Goal: Information Seeking & Learning: Learn about a topic

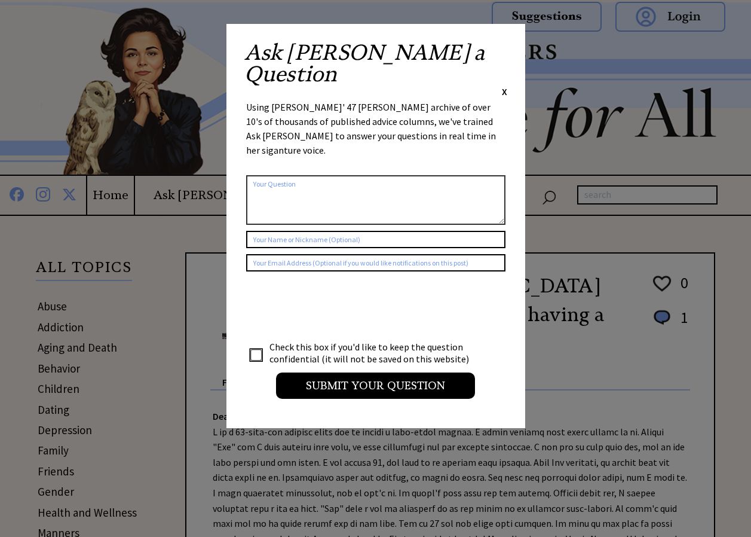
click at [505, 85] on span "X" at bounding box center [504, 91] width 5 height 12
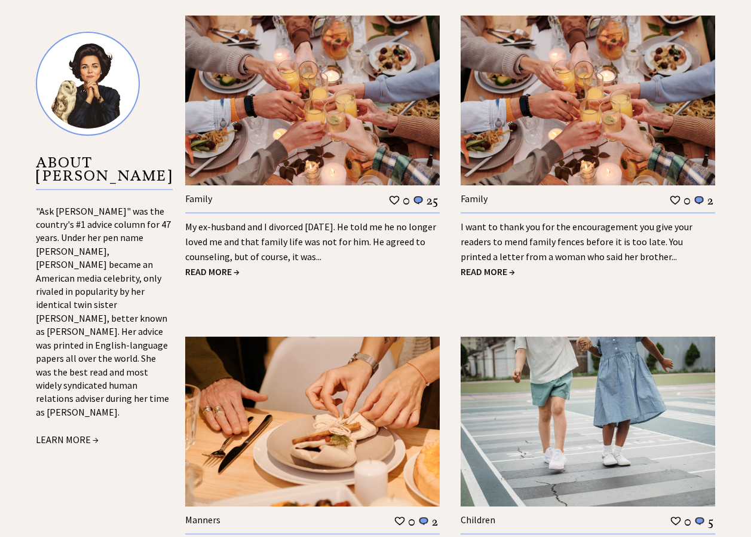
scroll to position [1249, 0]
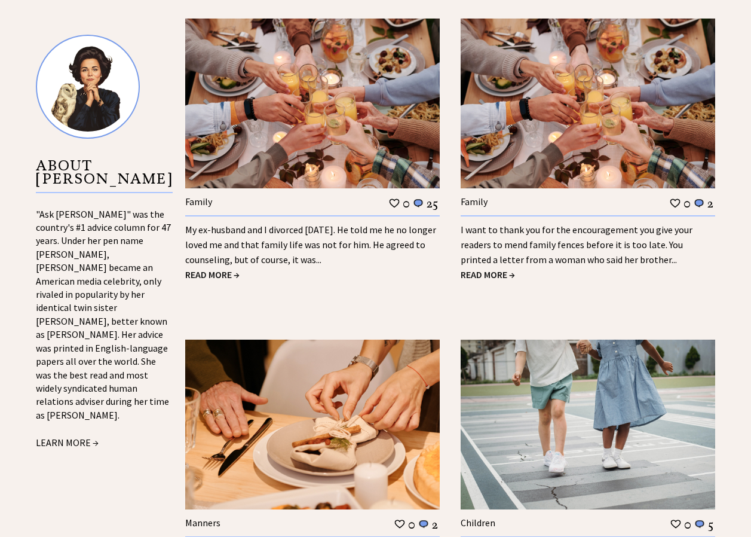
click at [222, 268] on span "READ MORE →" at bounding box center [212, 274] width 54 height 12
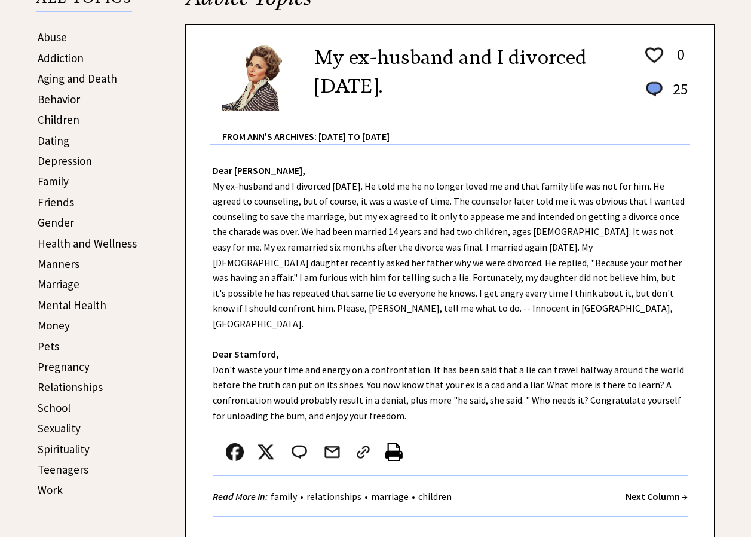
scroll to position [311, 0]
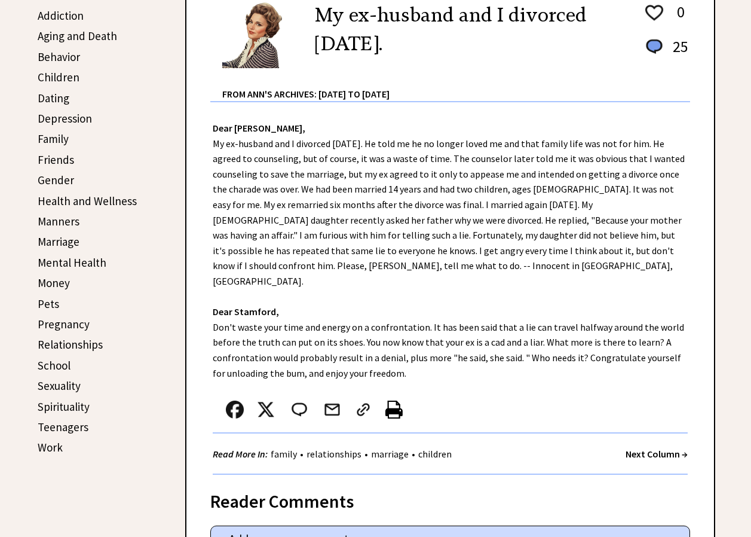
click at [71, 390] on link "Sexuality" at bounding box center [59, 385] width 43 height 14
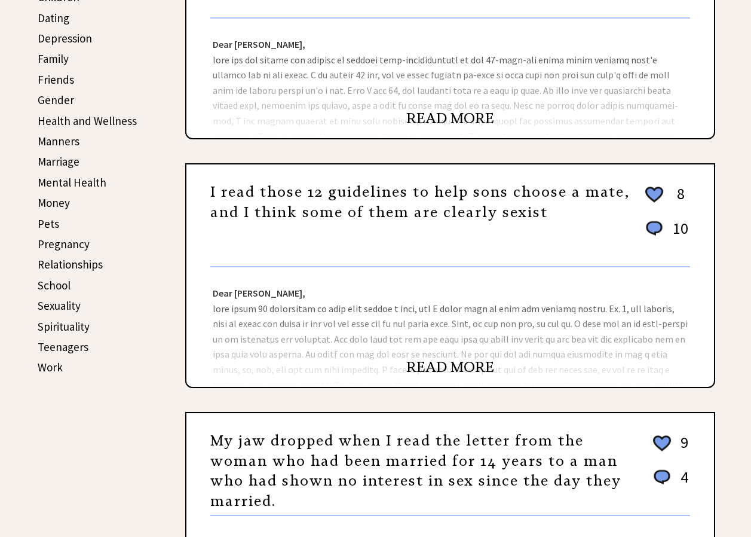
scroll to position [407, 0]
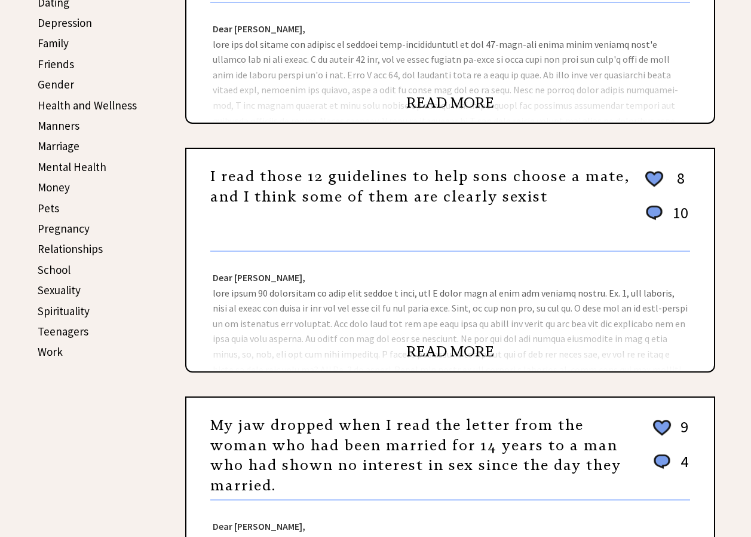
click at [445, 348] on link "READ MORE" at bounding box center [450, 351] width 88 height 18
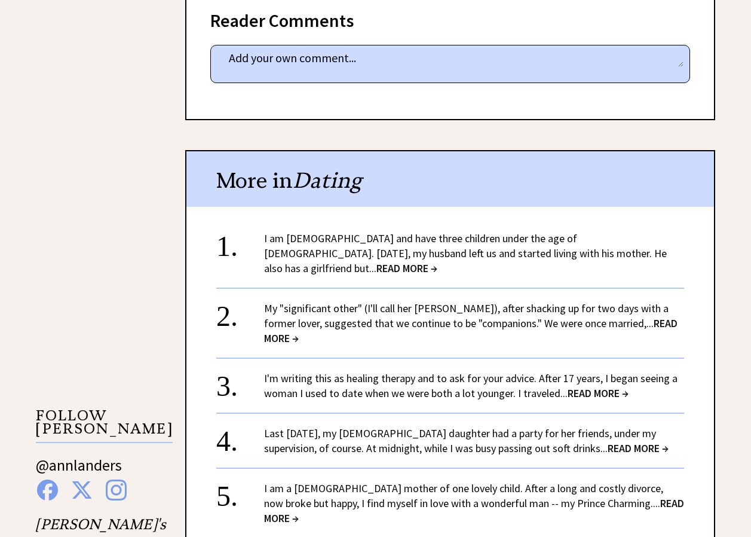
scroll to position [810, 0]
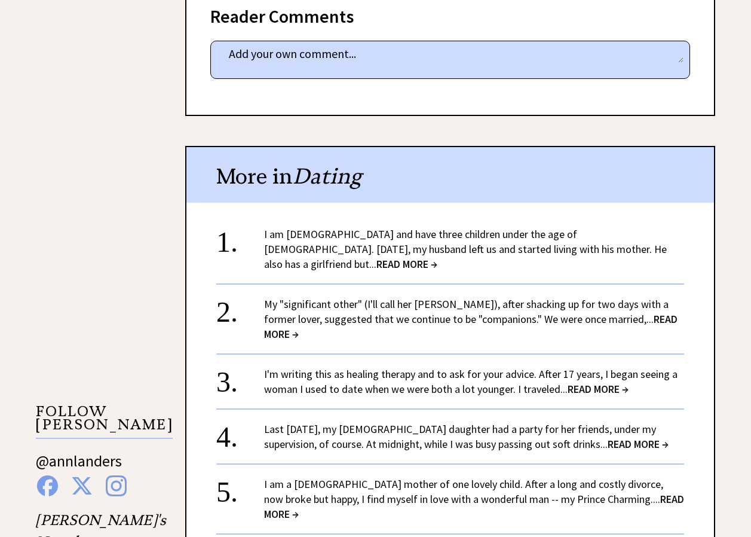
click at [623, 437] on span "READ MORE →" at bounding box center [638, 444] width 61 height 14
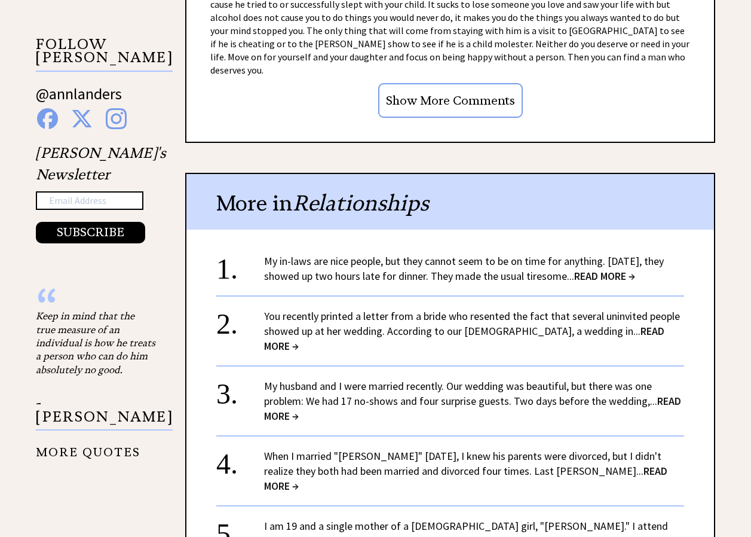
scroll to position [1192, 0]
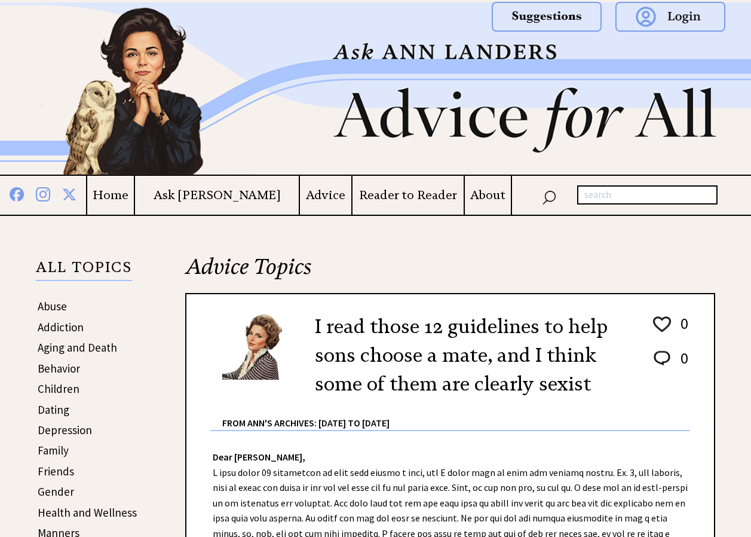
scroll to position [809, 0]
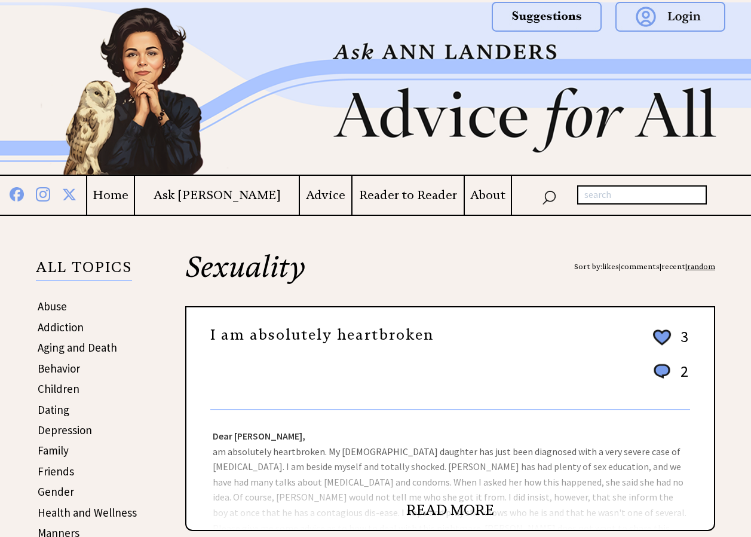
scroll to position [407, 0]
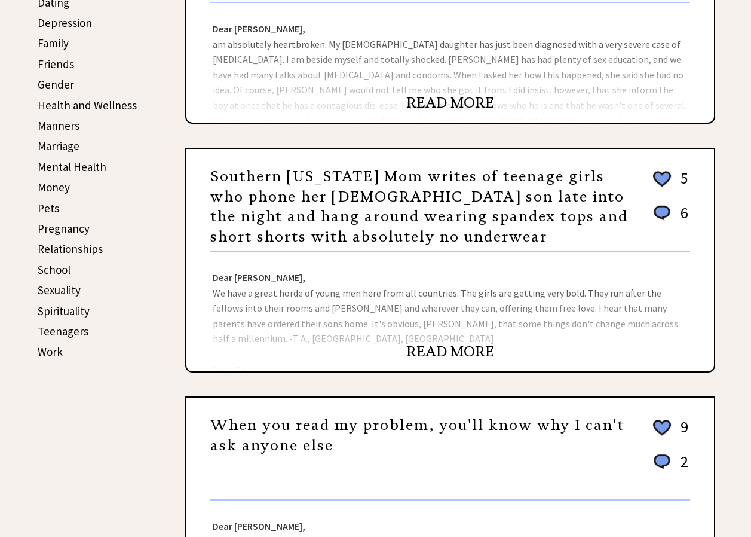
click at [451, 349] on link "READ MORE" at bounding box center [450, 351] width 88 height 18
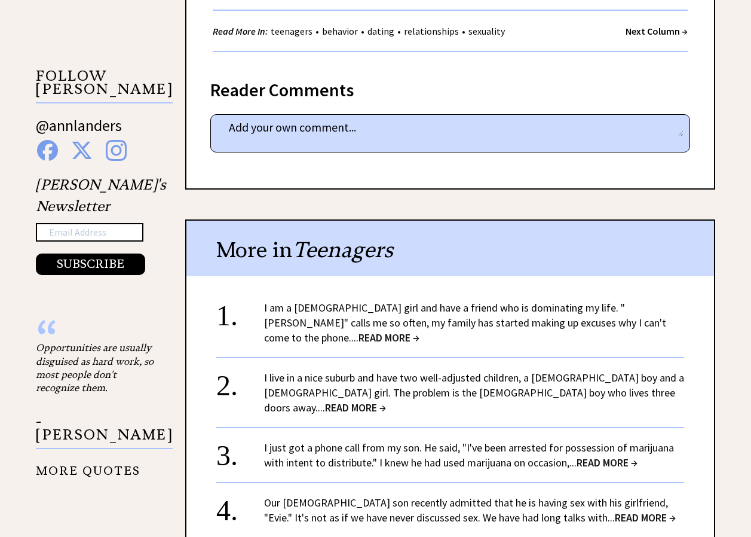
scroll to position [776, 0]
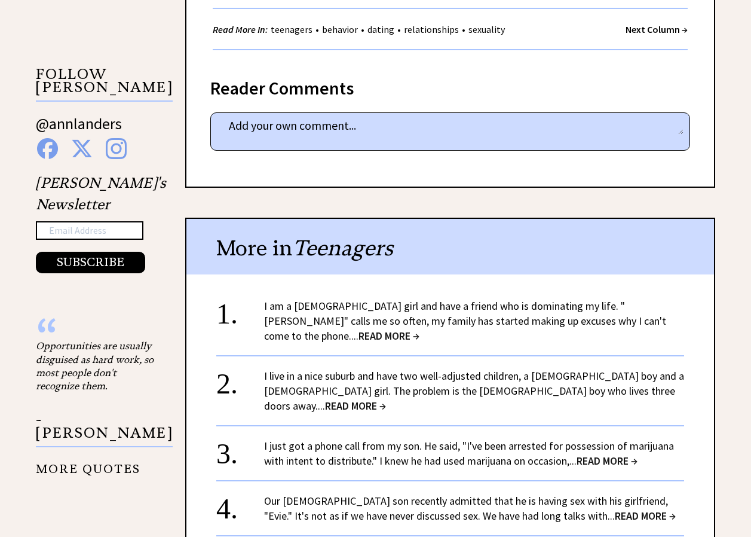
click at [615, 508] on span "READ MORE →" at bounding box center [645, 515] width 61 height 14
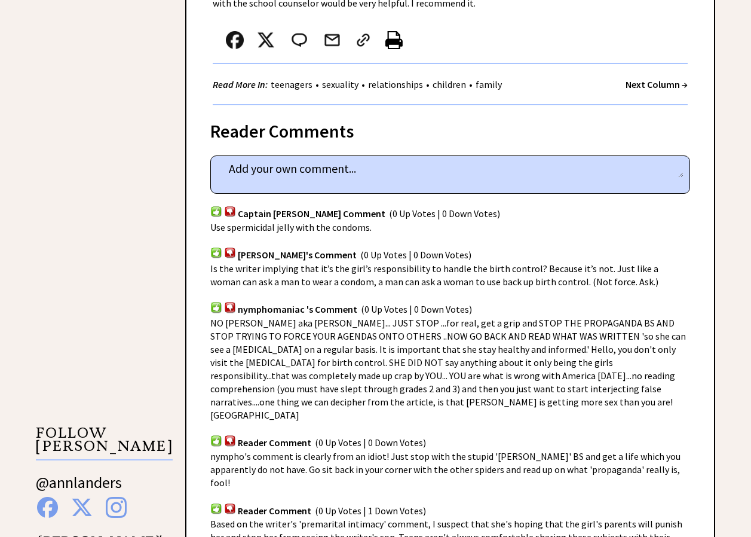
scroll to position [833, 0]
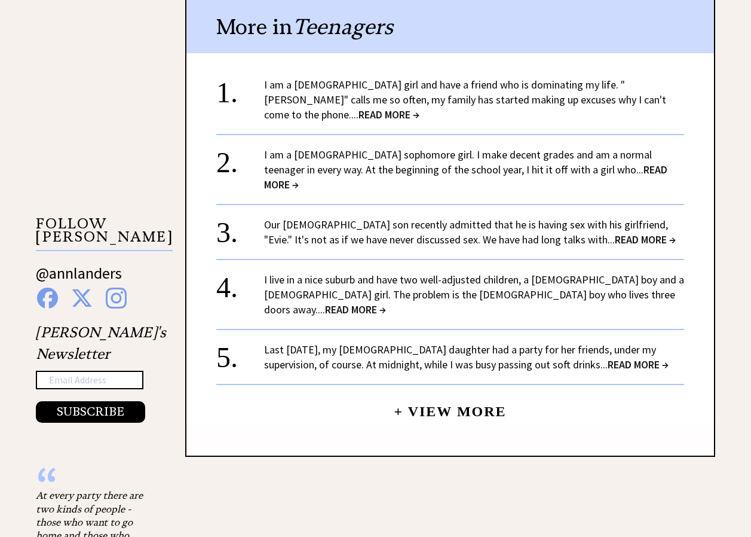
scroll to position [1009, 0]
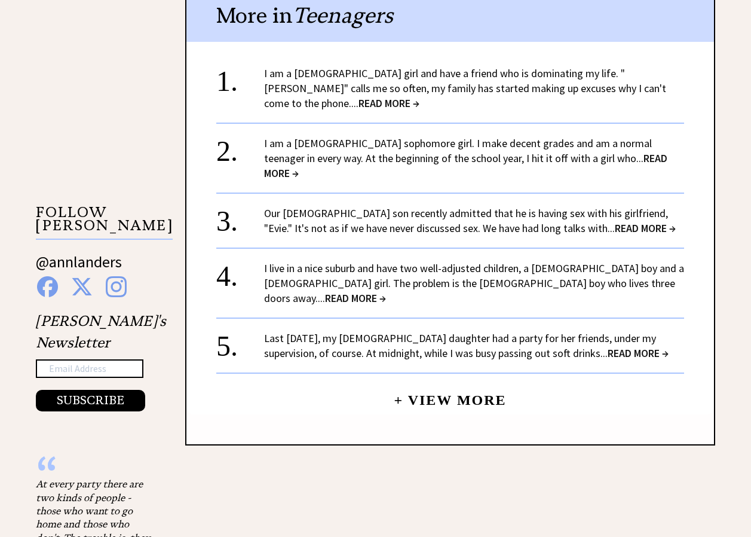
click at [457, 382] on link "+ View More" at bounding box center [450, 395] width 112 height 26
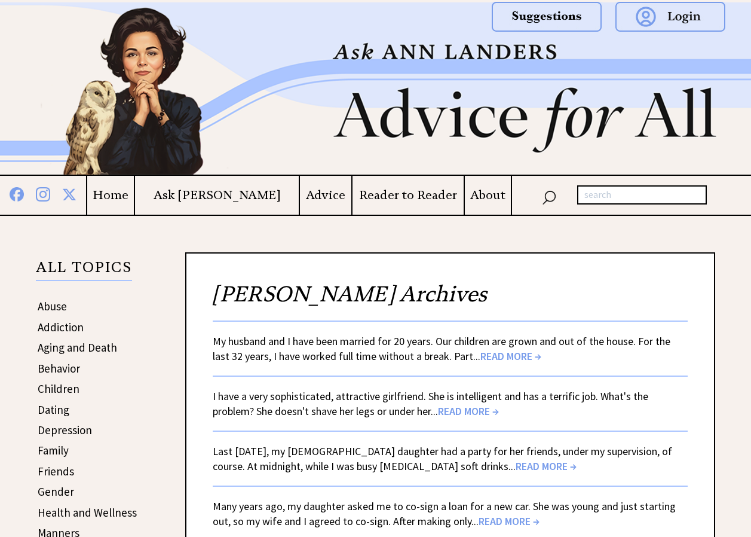
scroll to position [470, 0]
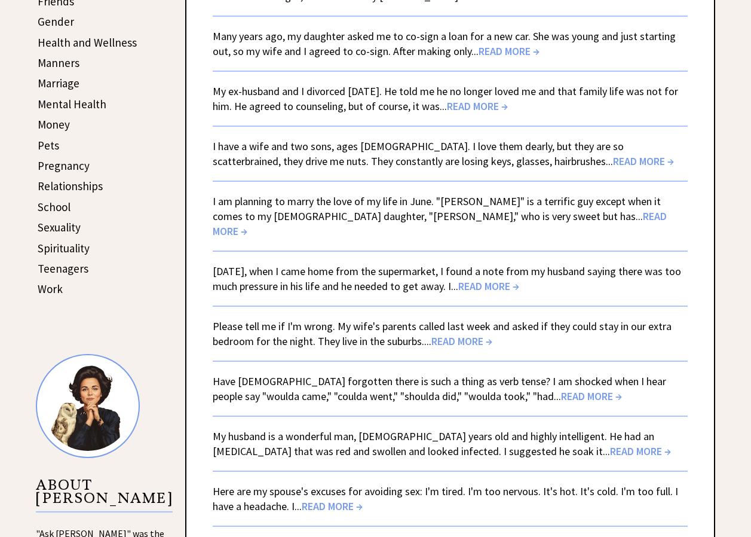
click at [472, 334] on span "READ MORE →" at bounding box center [461, 341] width 61 height 14
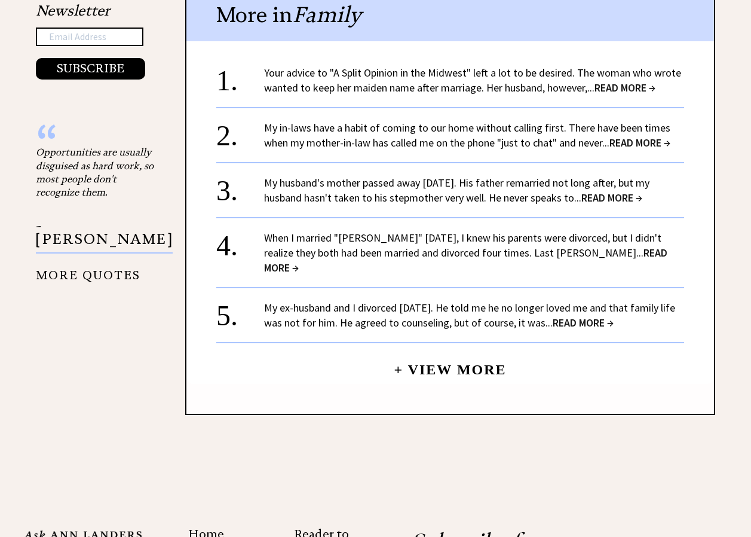
scroll to position [1343, 0]
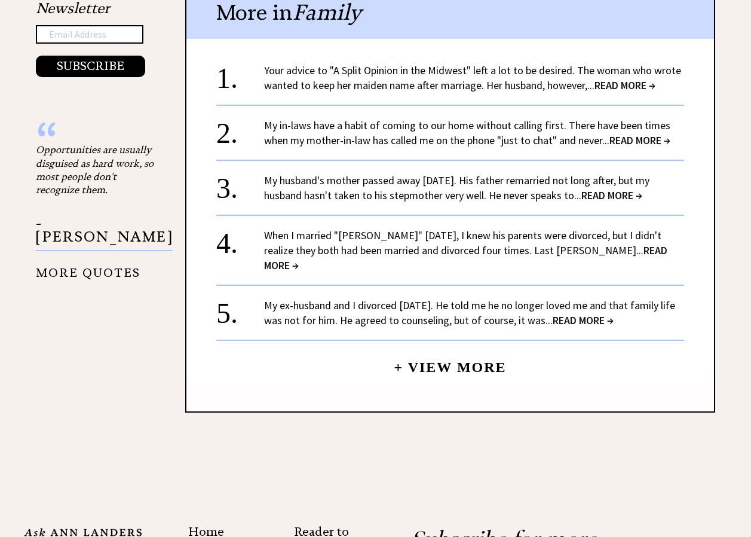
click at [607, 202] on span "READ MORE →" at bounding box center [611, 195] width 61 height 14
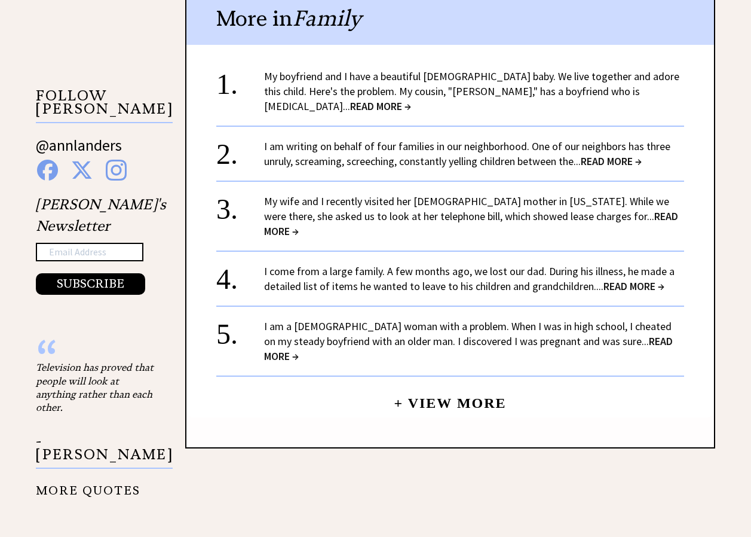
scroll to position [1128, 0]
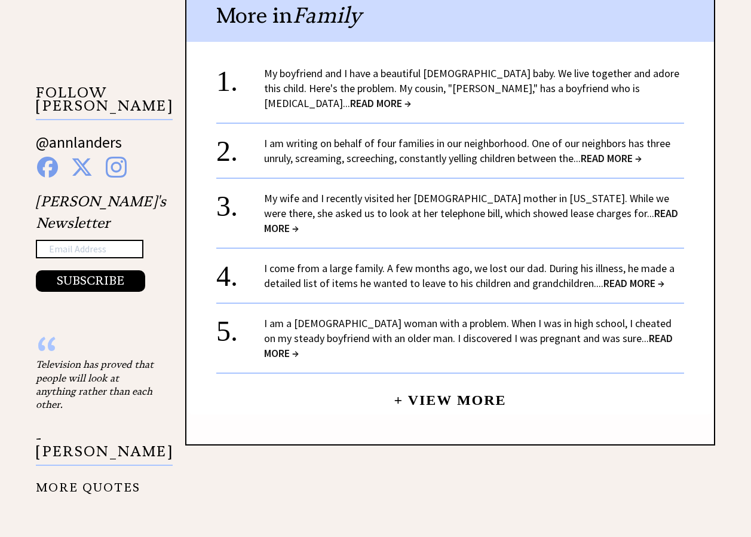
click at [641, 331] on span "READ MORE →" at bounding box center [468, 345] width 409 height 29
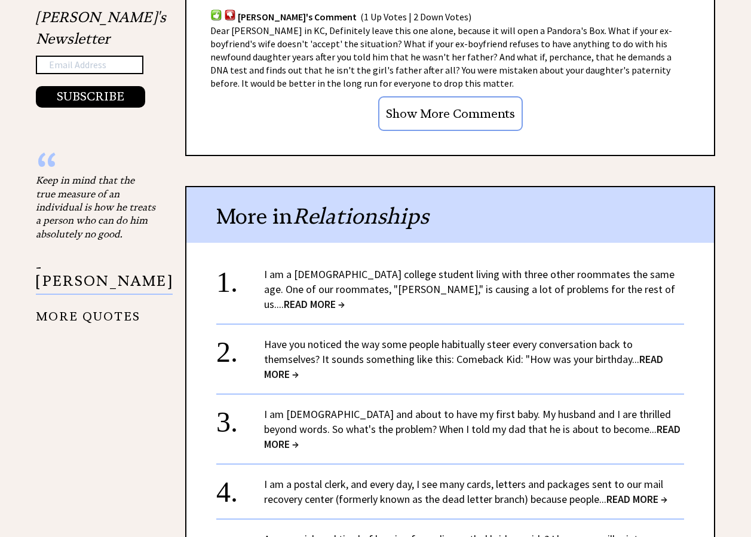
scroll to position [1325, 0]
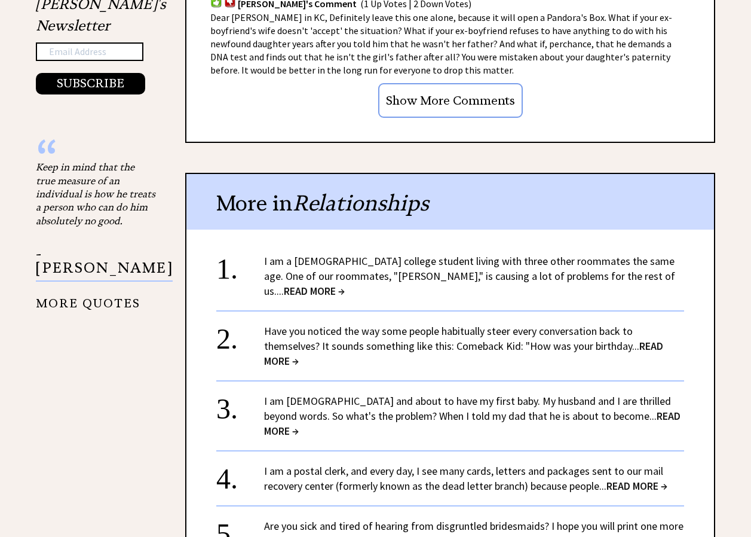
click at [345, 284] on span "READ MORE →" at bounding box center [314, 291] width 61 height 14
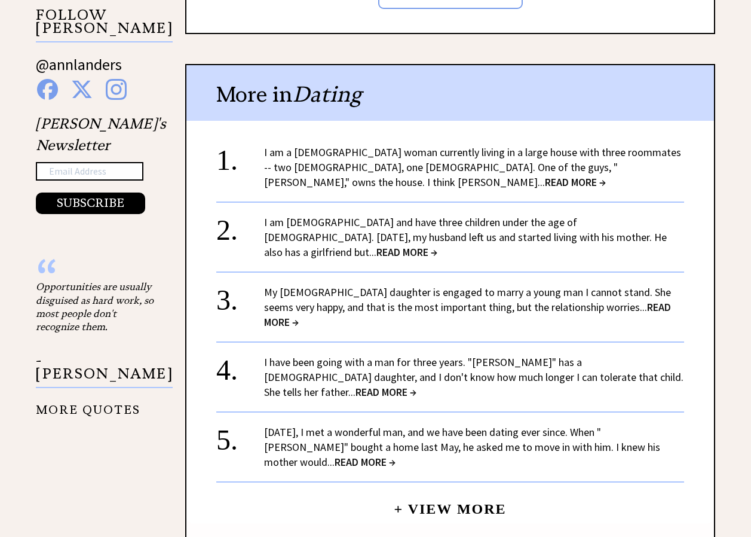
scroll to position [1213, 0]
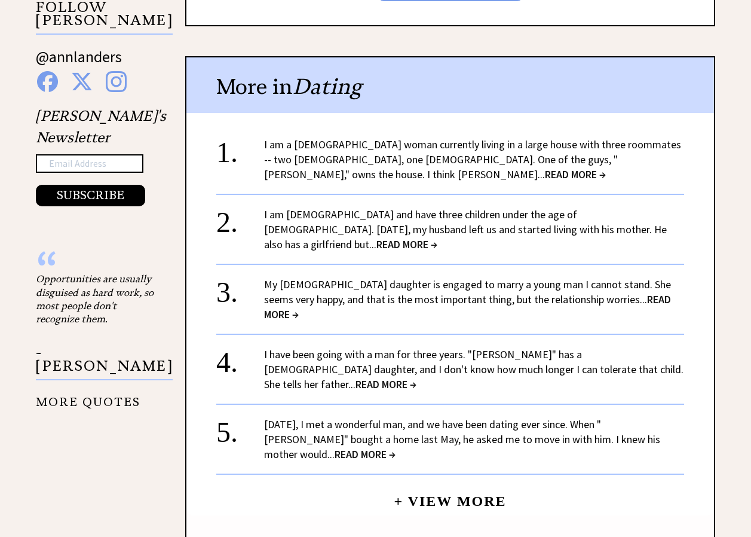
click at [606, 167] on span "READ MORE →" at bounding box center [575, 174] width 61 height 14
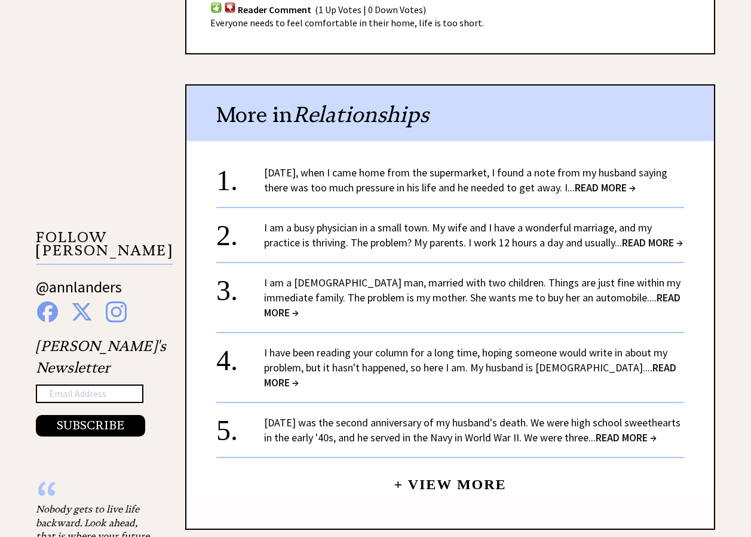
scroll to position [1005, 0]
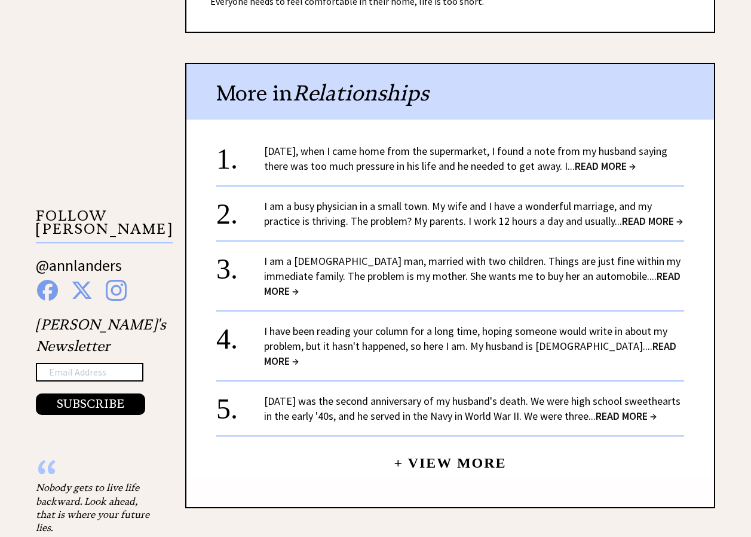
click at [335, 199] on link "I am a busy physician in a small town. My wife and I have a wonderful marriage,…" at bounding box center [473, 213] width 419 height 29
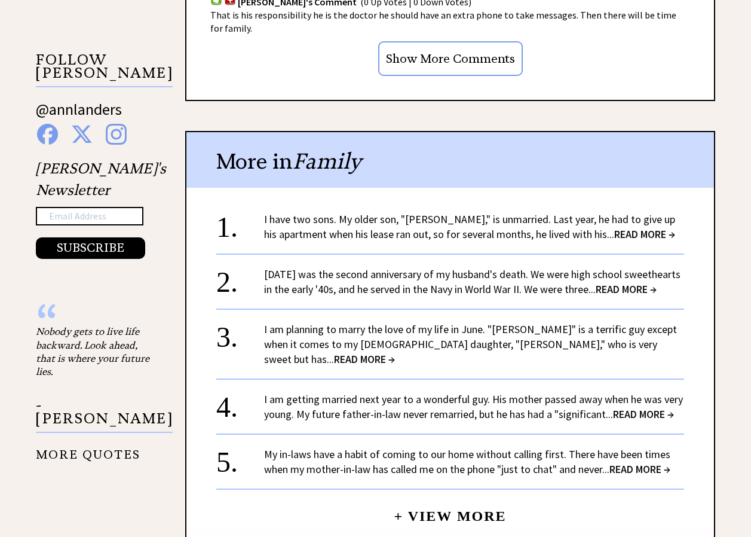
scroll to position [1166, 0]
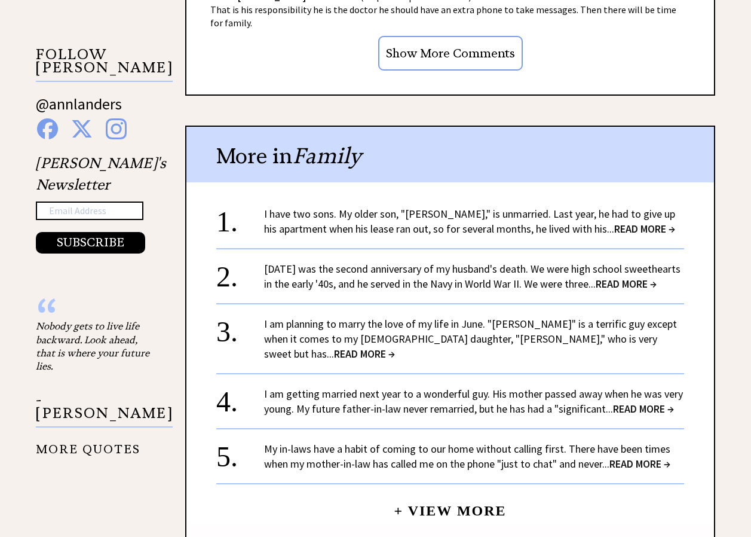
click at [620, 225] on span "READ MORE →" at bounding box center [644, 229] width 61 height 14
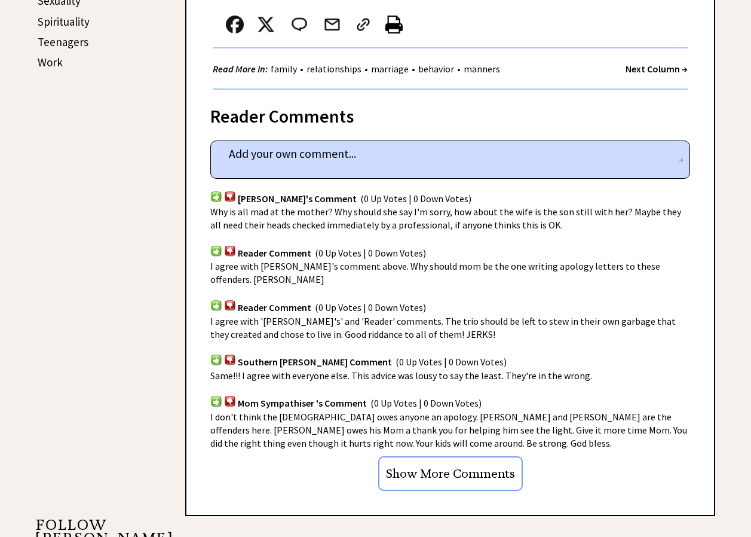
scroll to position [703, 0]
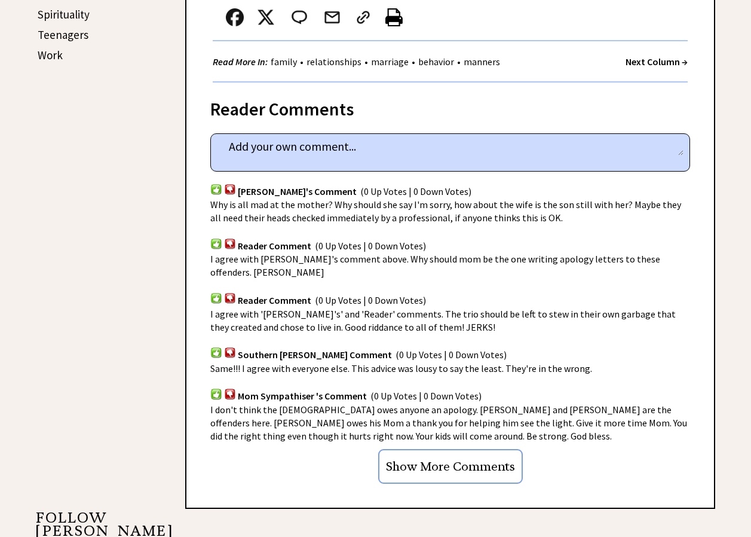
click at [442, 452] on input "Show More Comments" at bounding box center [450, 466] width 145 height 35
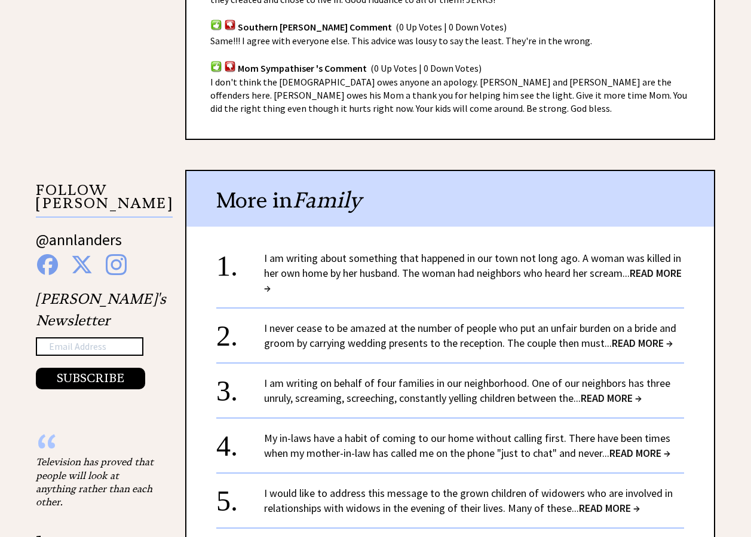
scroll to position [1035, 0]
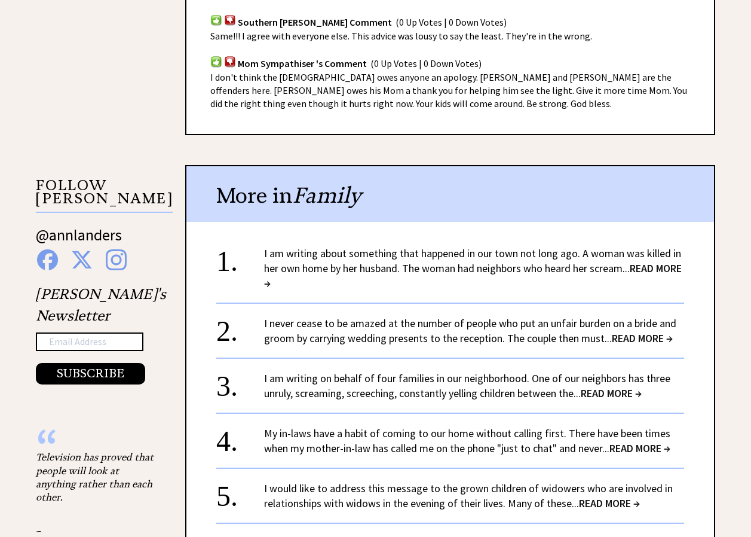
click at [273, 266] on span "READ MORE →" at bounding box center [473, 275] width 418 height 29
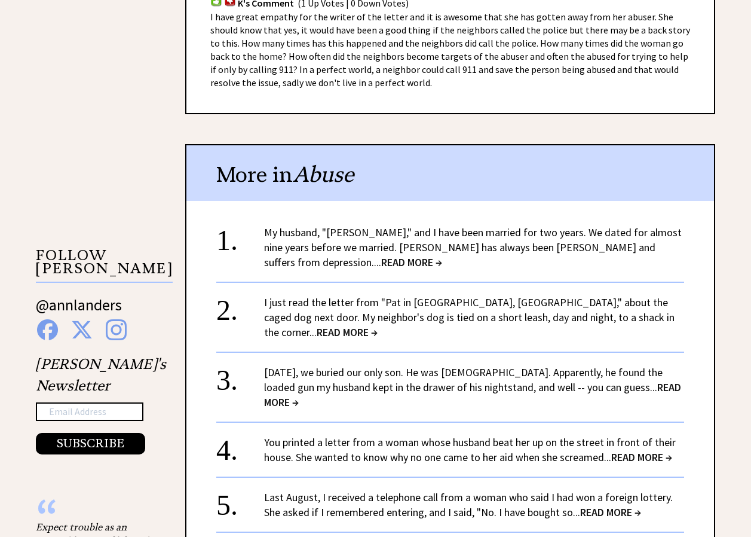
scroll to position [979, 0]
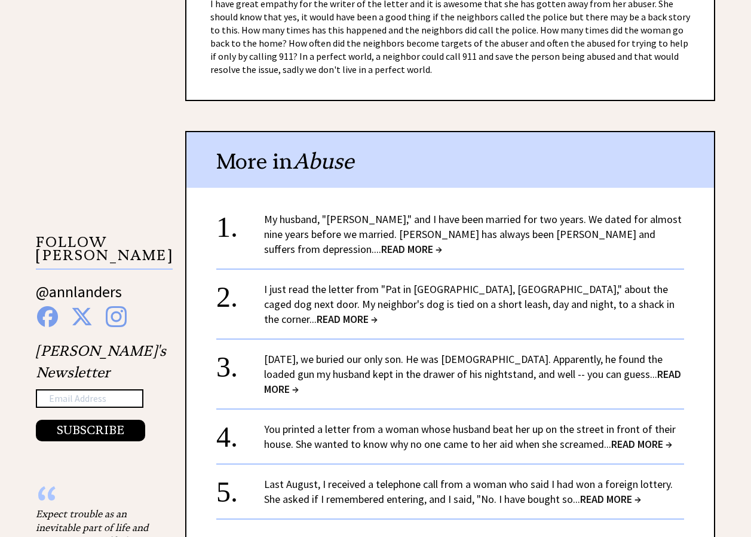
click at [517, 484] on link "Last August, I received a telephone call from a woman who said I had won a fore…" at bounding box center [468, 491] width 409 height 29
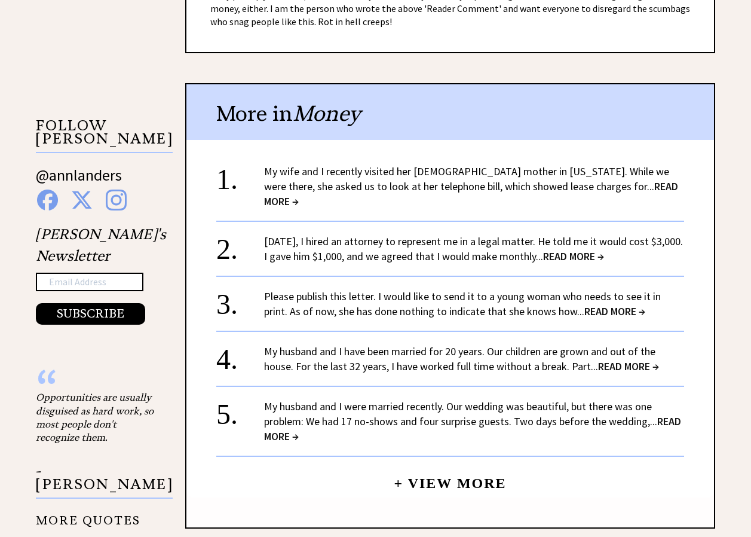
scroll to position [977, 0]
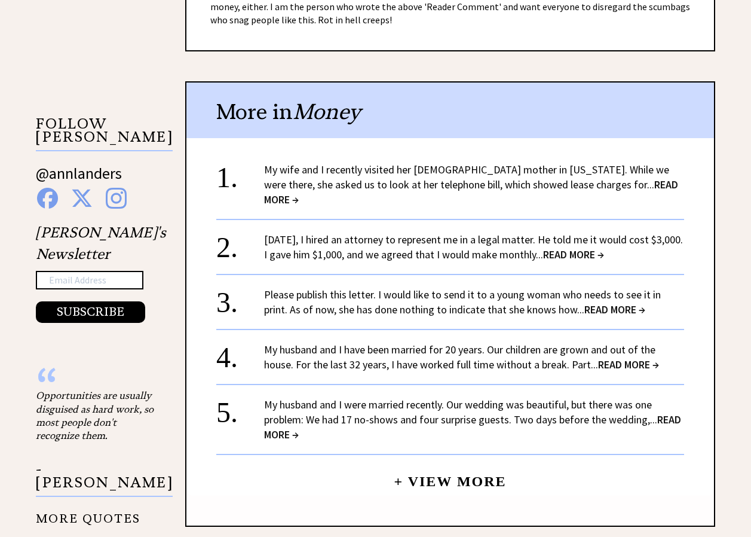
click at [454, 349] on link "My husband and I have been married for 20 years. Our children are grown and out…" at bounding box center [461, 356] width 395 height 29
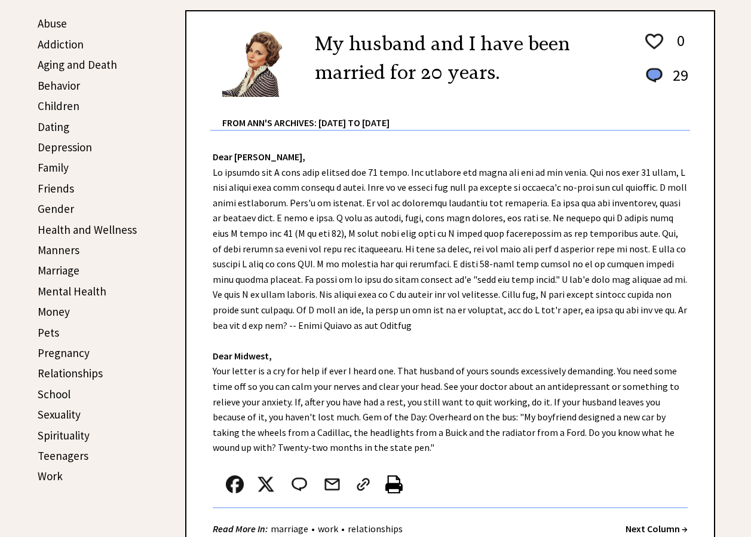
scroll to position [290, 0]
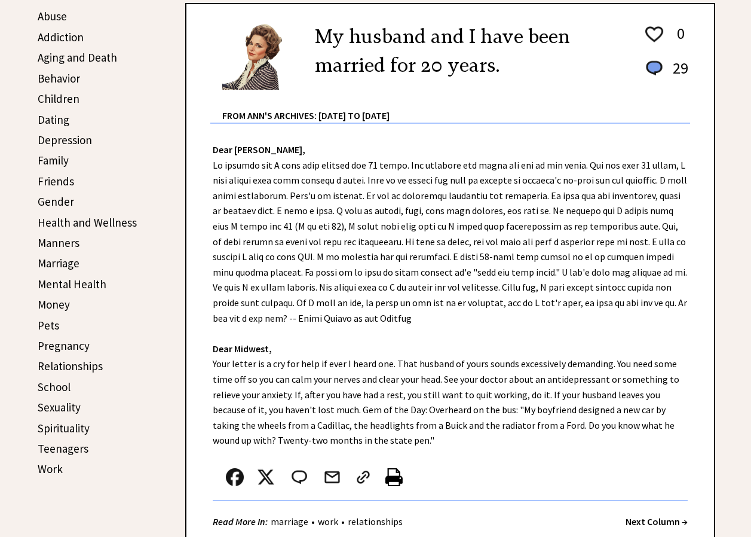
click at [65, 345] on link "Pregnancy" at bounding box center [64, 345] width 52 height 14
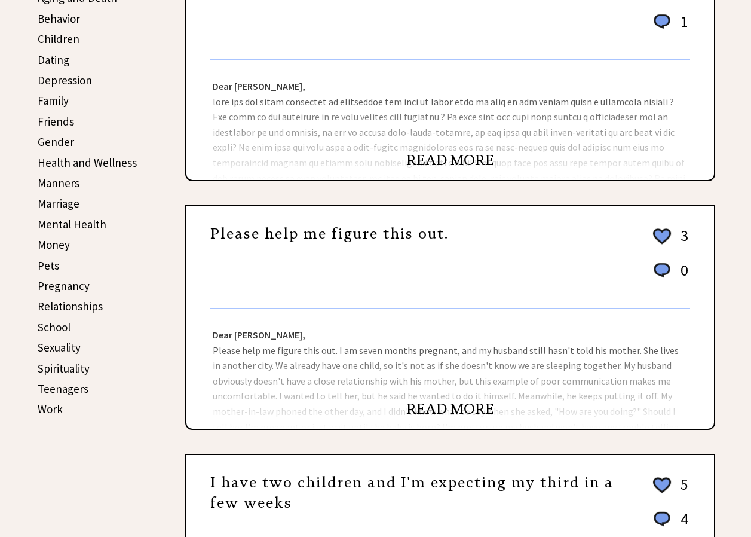
scroll to position [356, 0]
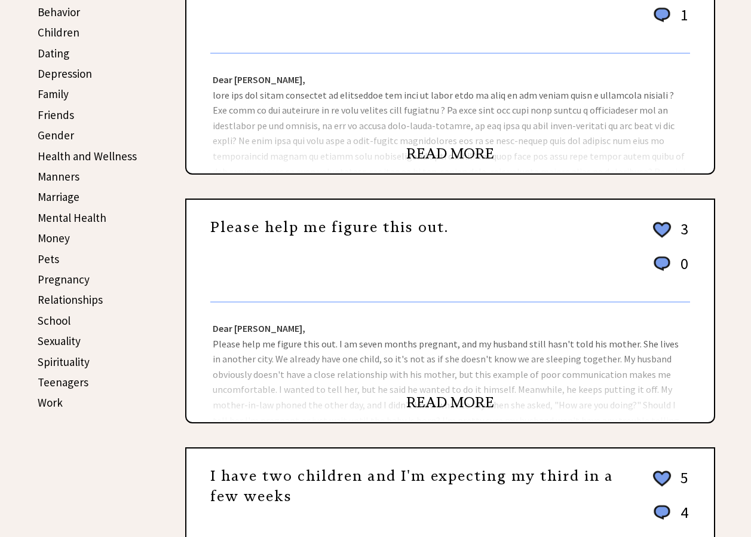
click at [377, 347] on div "Dear [PERSON_NAME], Please help me figure this out. I am seven months pregnant,…" at bounding box center [450, 361] width 528 height 119
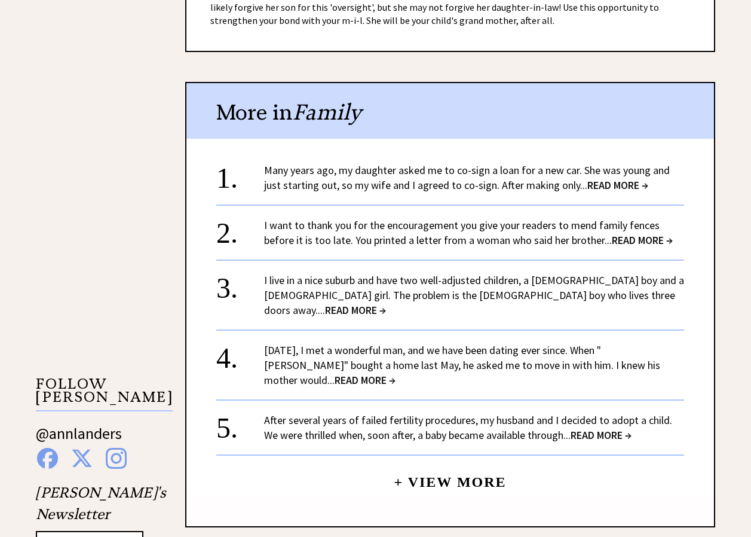
scroll to position [846, 0]
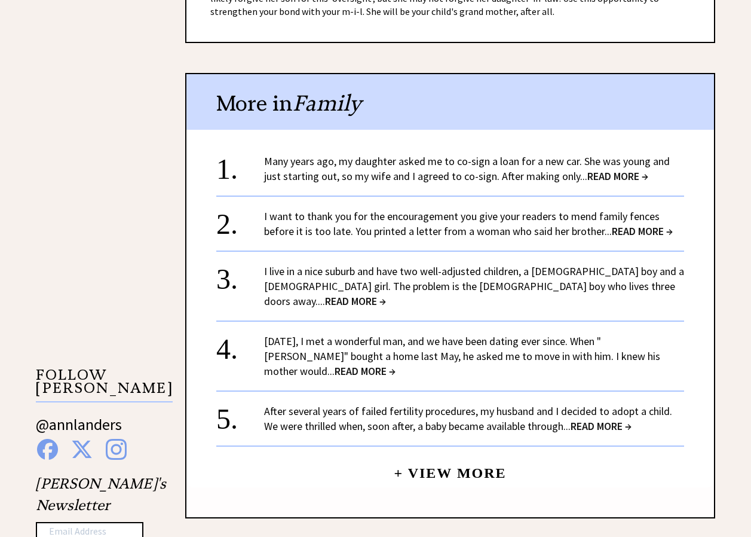
click at [569, 334] on link "Two years ago, I met a wonderful man, and we have been dating ever since. When …" at bounding box center [462, 356] width 396 height 44
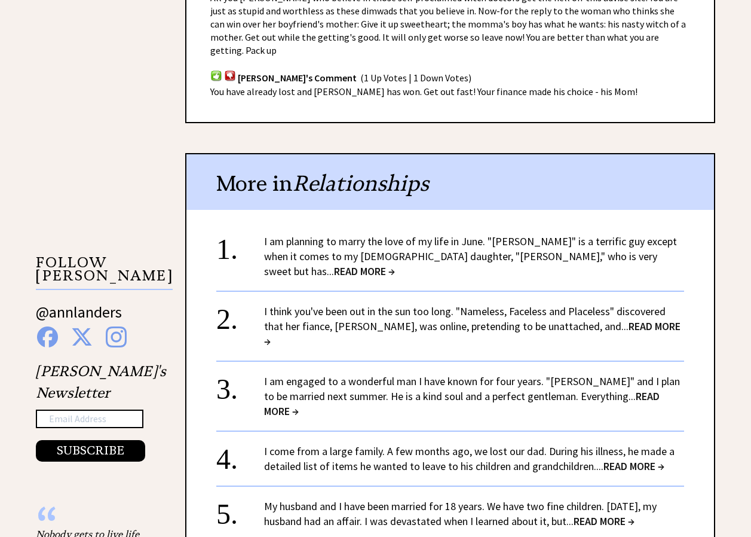
scroll to position [981, 0]
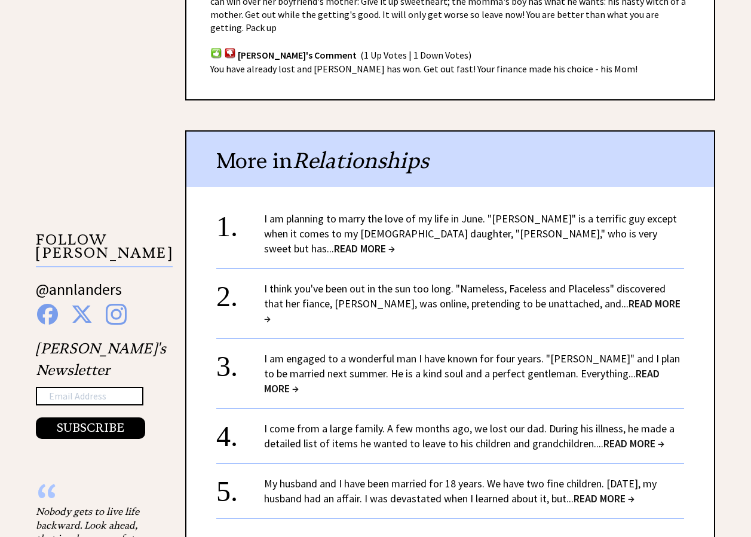
click at [449, 351] on link "I am engaged to a wonderful man I have known for four years. "Dudley" and I pla…" at bounding box center [472, 373] width 416 height 44
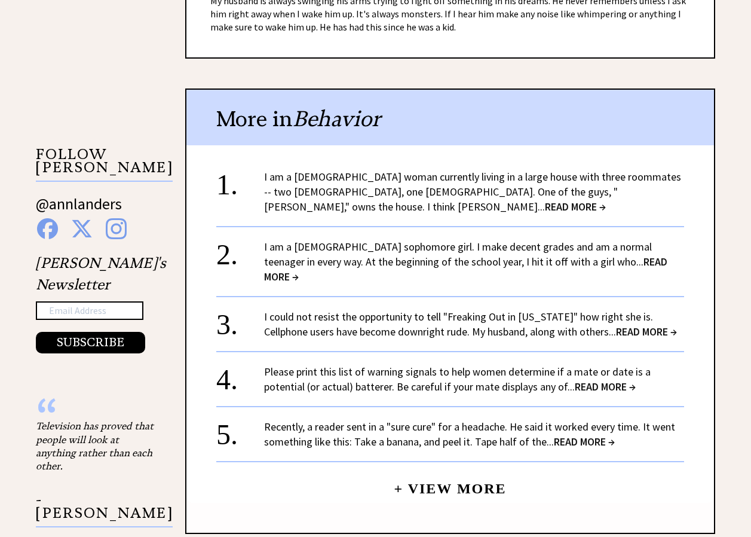
scroll to position [1080, 0]
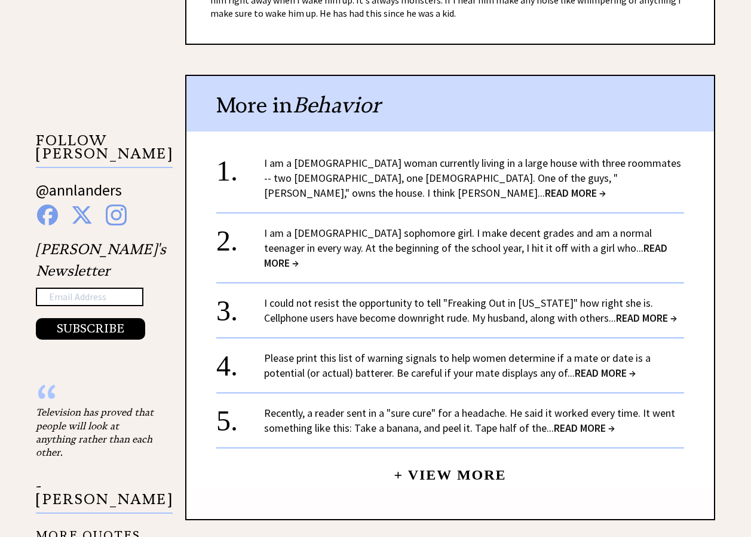
click at [452, 225] on div "I am a 15-year-old sophomore girl. I make decent grades and am a normal teenage…" at bounding box center [474, 247] width 420 height 45
click at [480, 226] on link "I am a 15-year-old sophomore girl. I make decent grades and am a normal teenage…" at bounding box center [465, 248] width 403 height 44
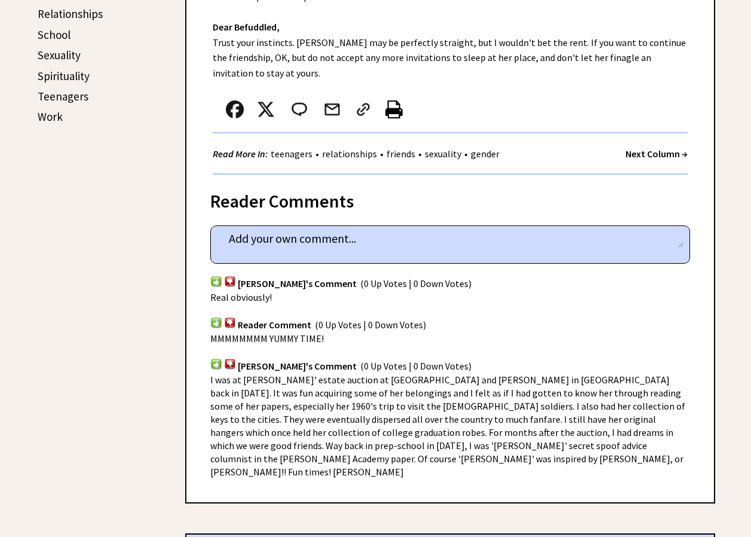
scroll to position [644, 0]
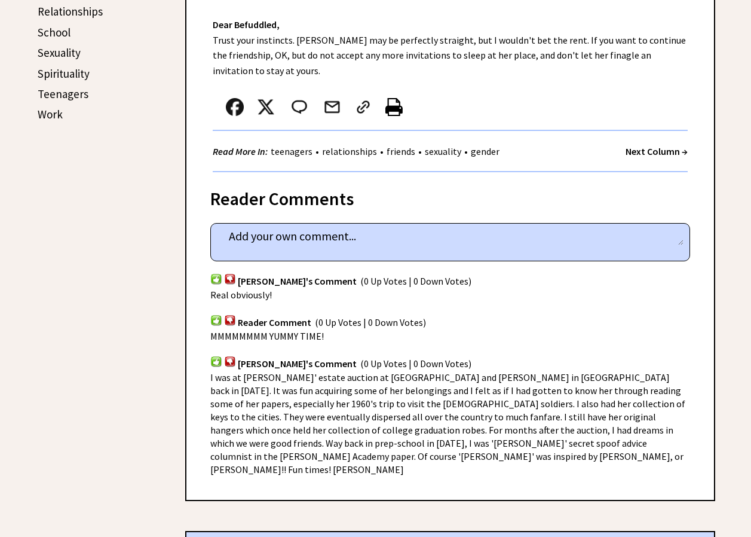
click at [52, 34] on link "School" at bounding box center [54, 32] width 33 height 14
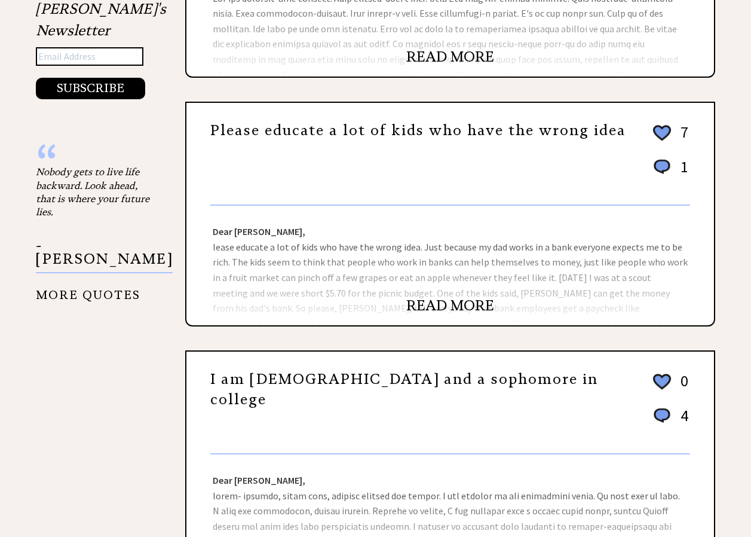
scroll to position [1049, 0]
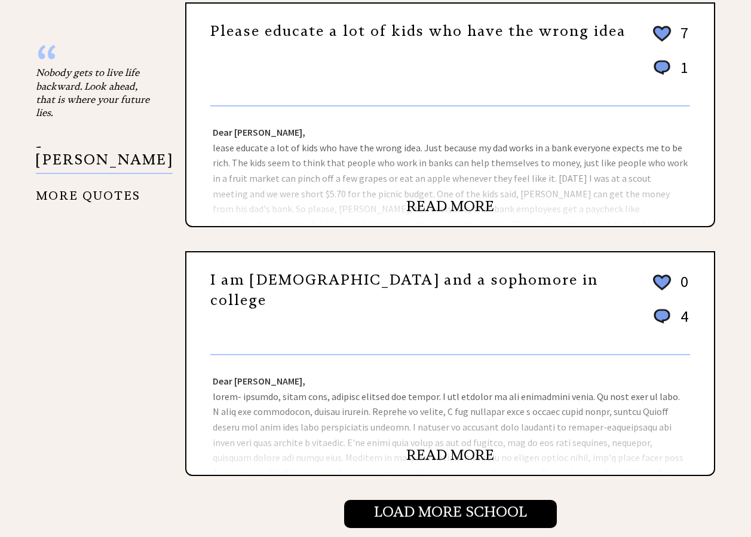
click at [453, 455] on link "READ MORE" at bounding box center [450, 455] width 88 height 18
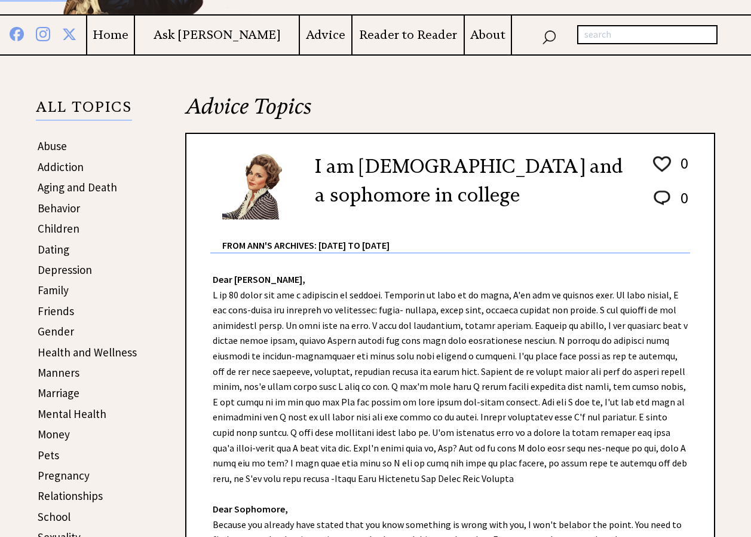
scroll to position [156, 0]
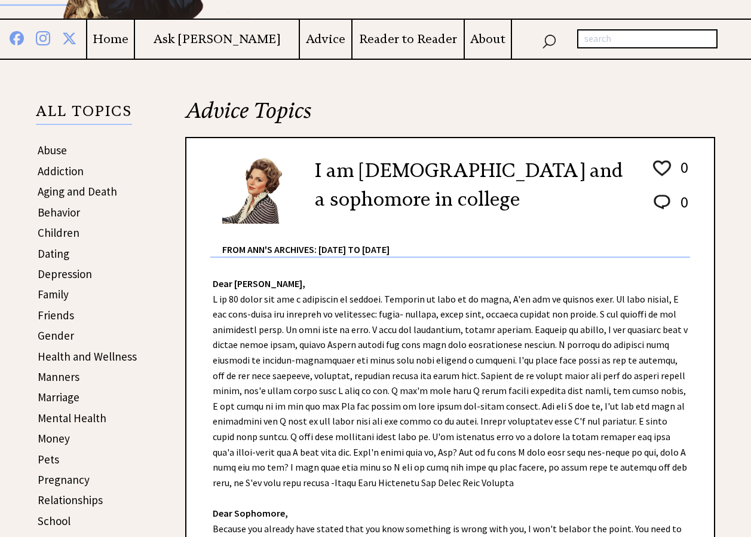
click at [47, 336] on link "Gender" at bounding box center [56, 335] width 36 height 14
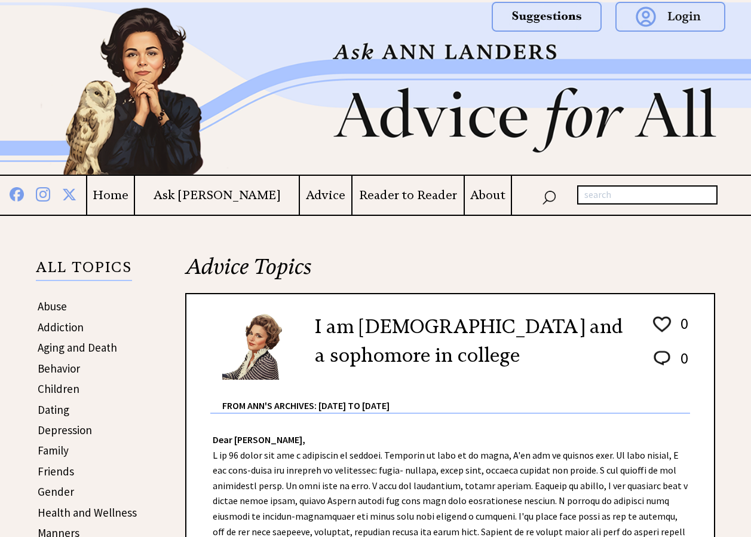
scroll to position [156, 0]
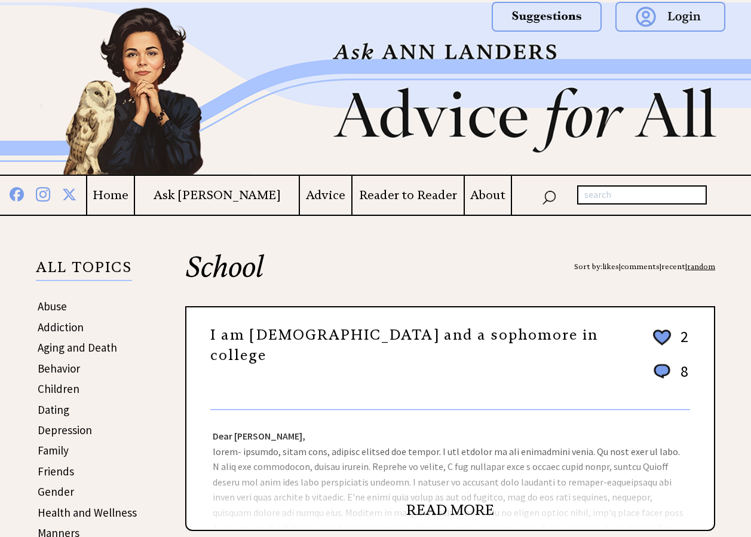
scroll to position [1049, 0]
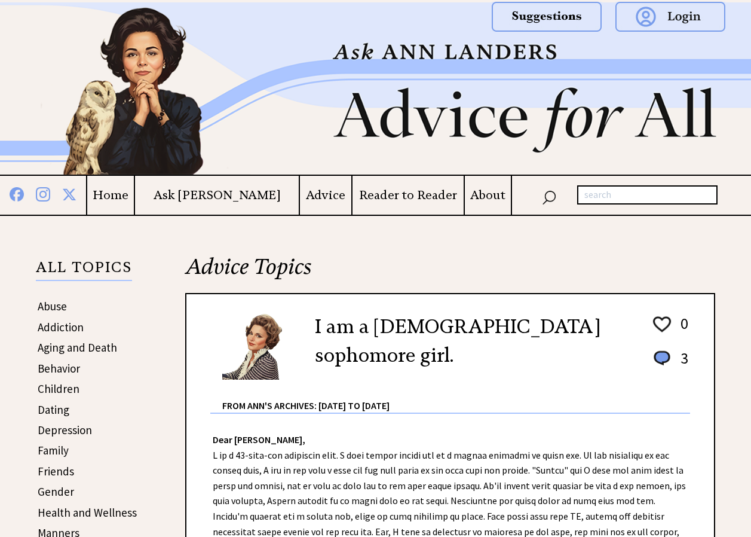
scroll to position [643, 0]
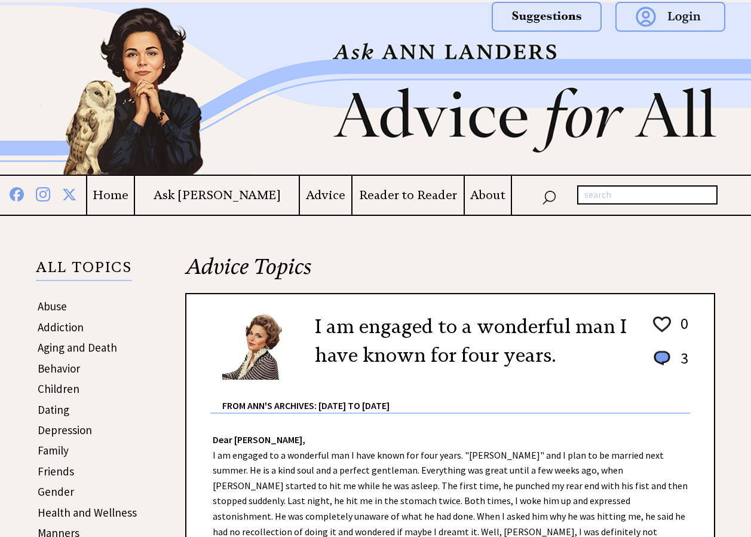
scroll to position [1080, 0]
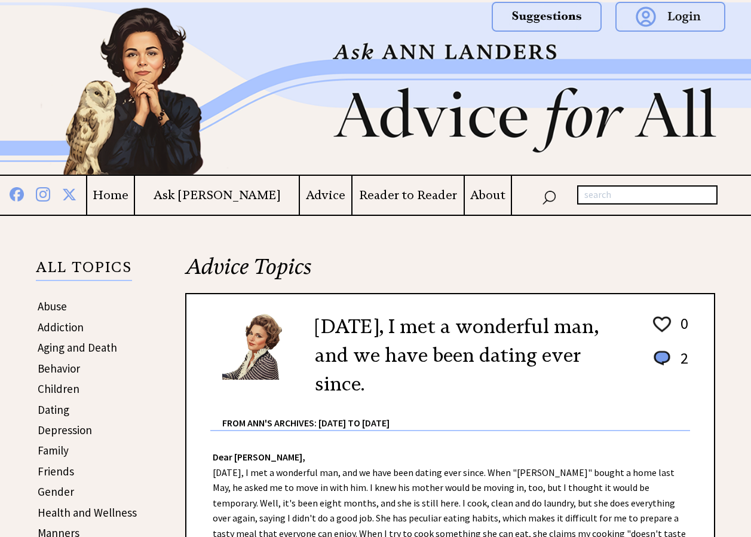
scroll to position [980, 0]
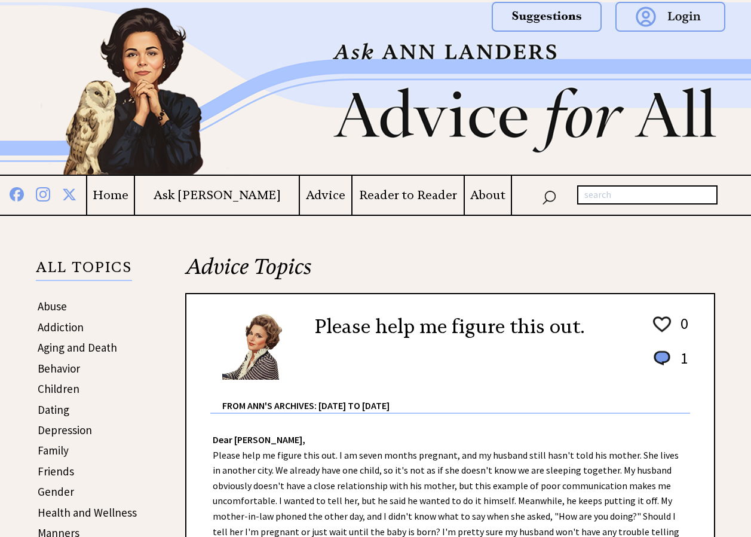
scroll to position [846, 0]
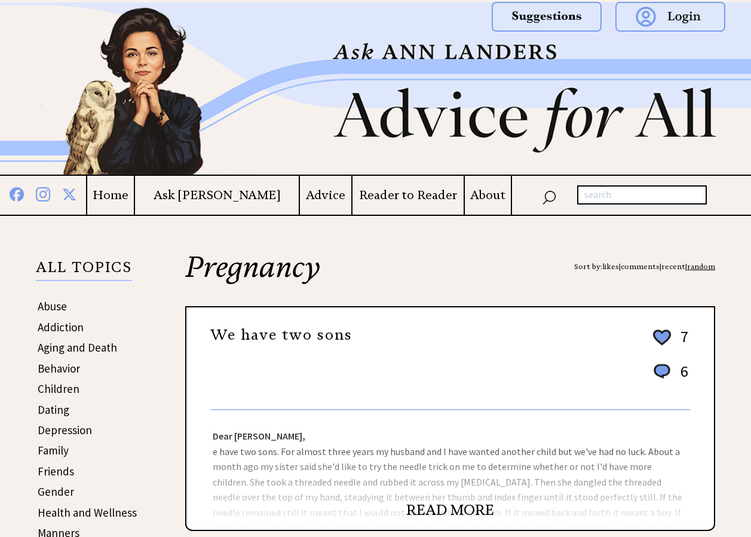
scroll to position [356, 0]
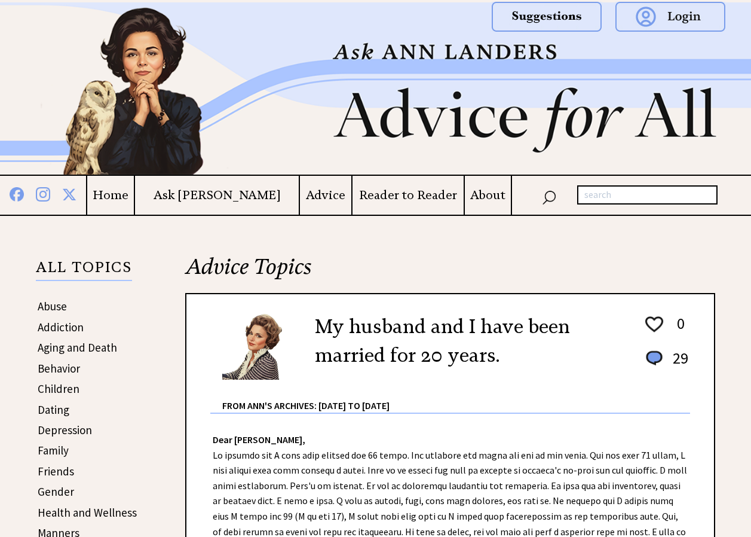
scroll to position [290, 0]
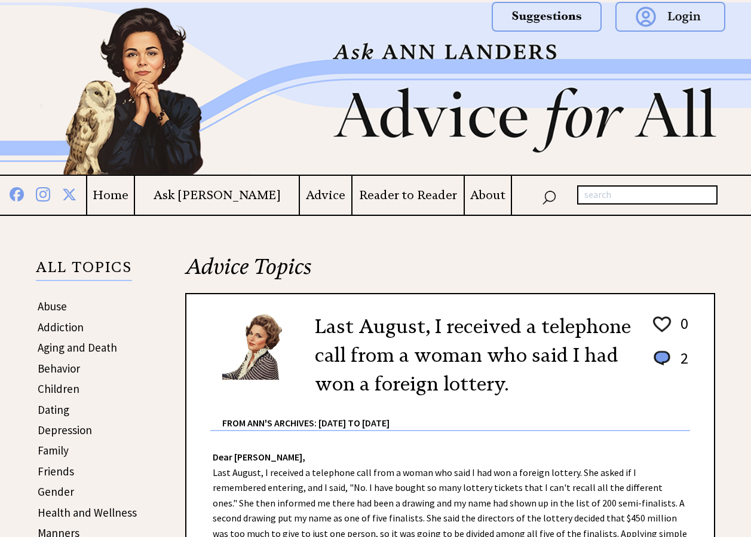
scroll to position [977, 0]
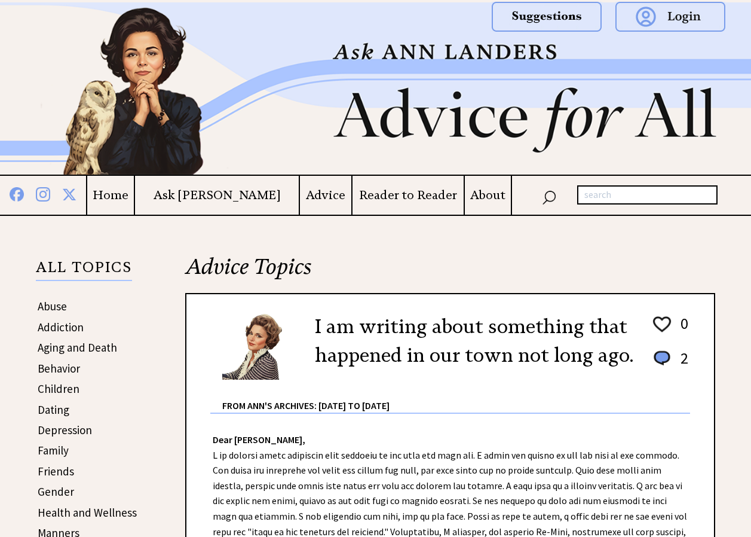
scroll to position [978, 0]
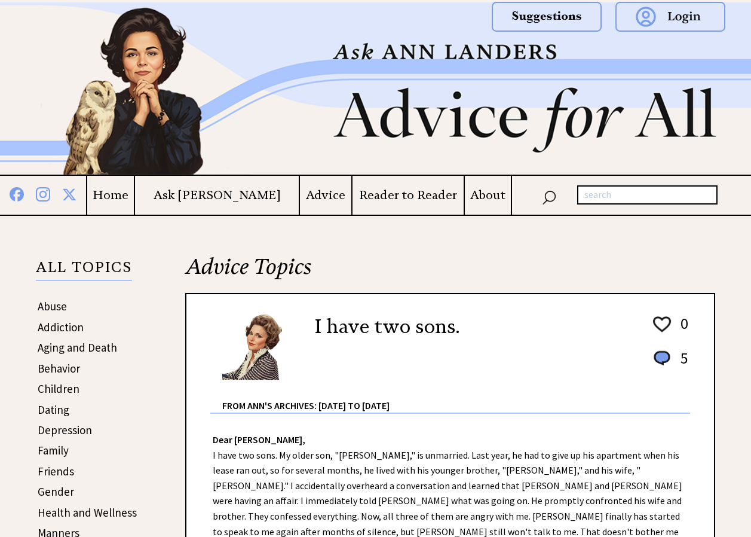
scroll to position [1035, 0]
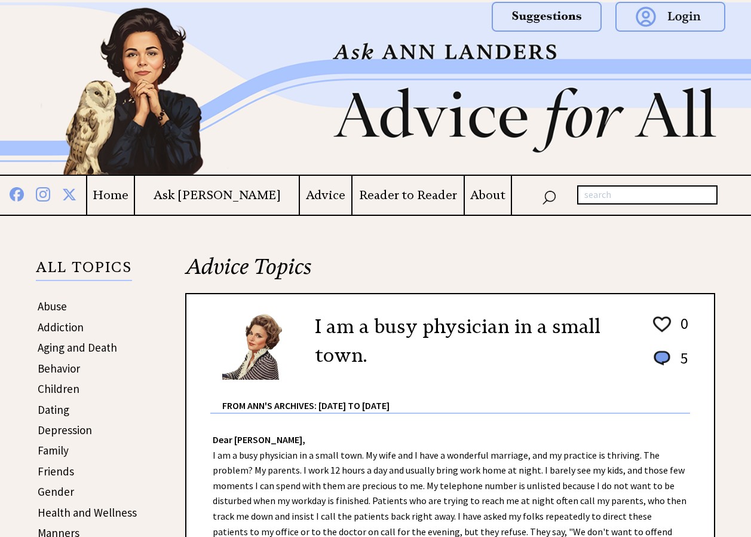
scroll to position [1151, 0]
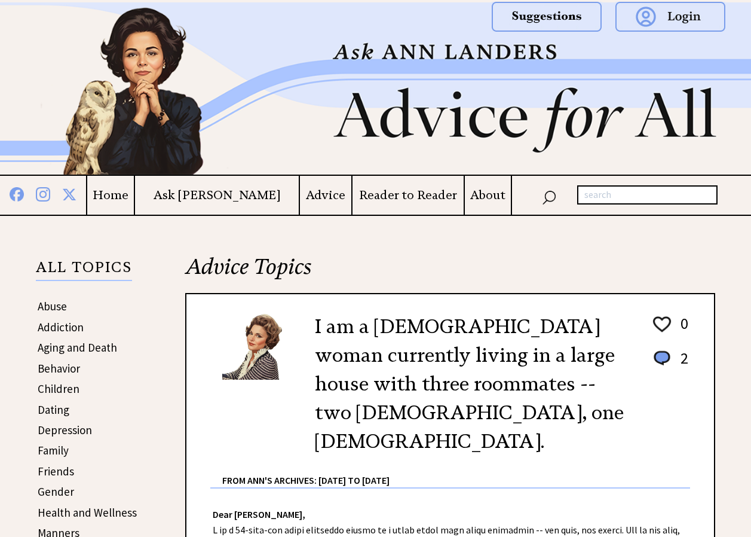
scroll to position [1004, 0]
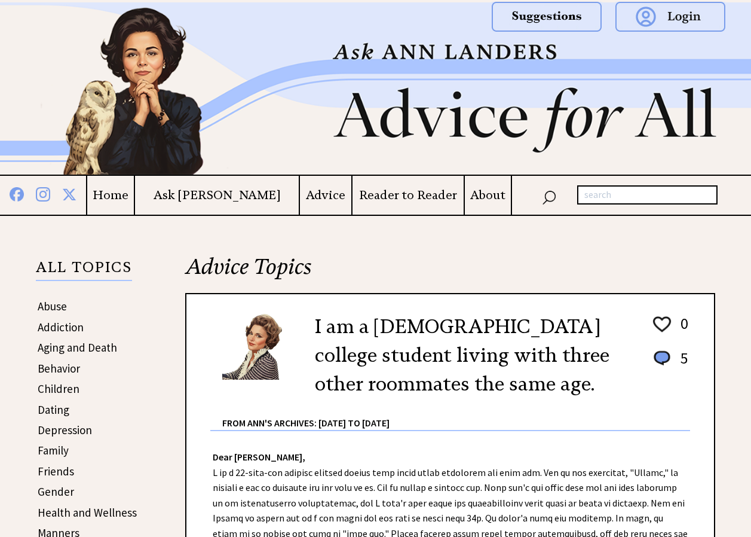
scroll to position [1213, 0]
